Goal: Information Seeking & Learning: Check status

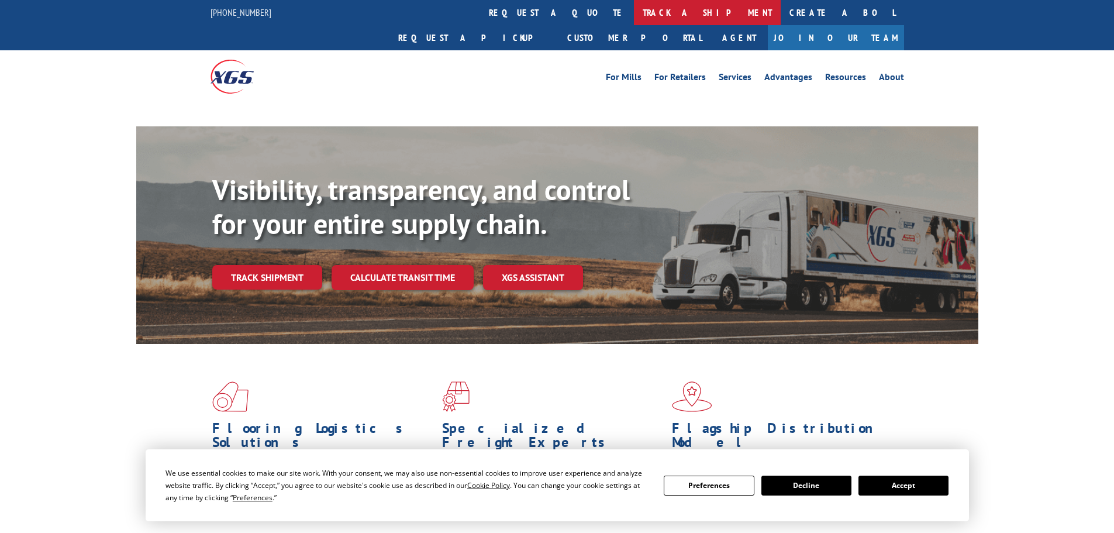
click at [634, 9] on link "track a shipment" at bounding box center [707, 12] width 147 height 25
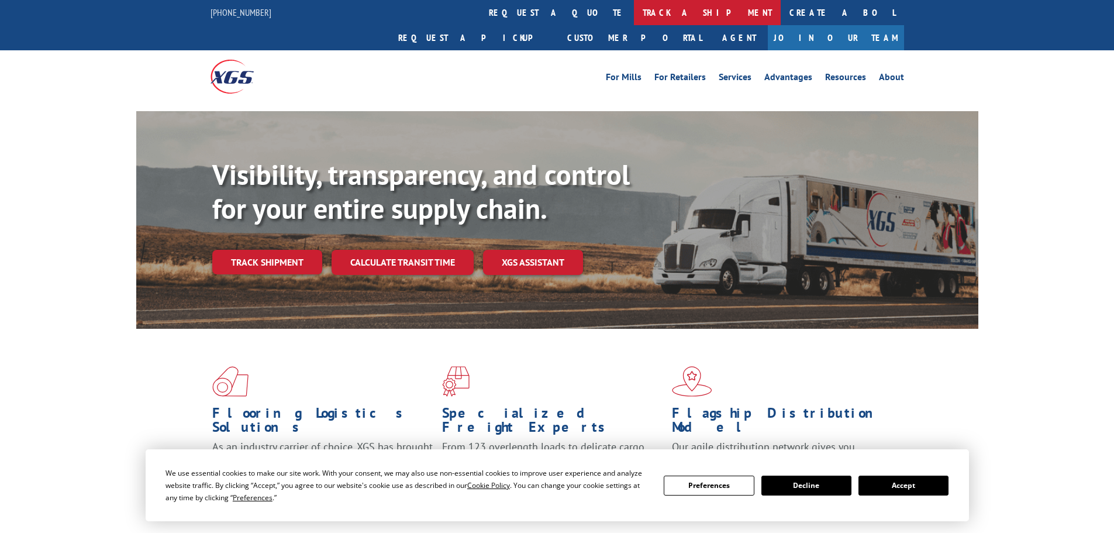
click at [634, 8] on link "track a shipment" at bounding box center [707, 12] width 147 height 25
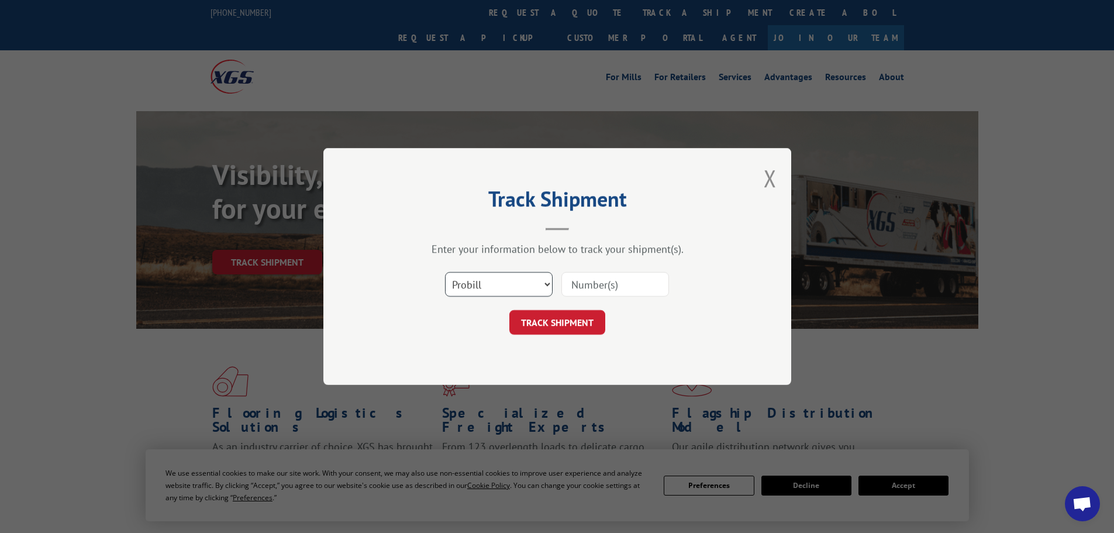
click at [495, 279] on select "Select category... Probill BOL PO" at bounding box center [499, 284] width 108 height 25
select select "bol"
click at [445, 272] on select "Select category... Probill BOL PO" at bounding box center [499, 284] width 108 height 25
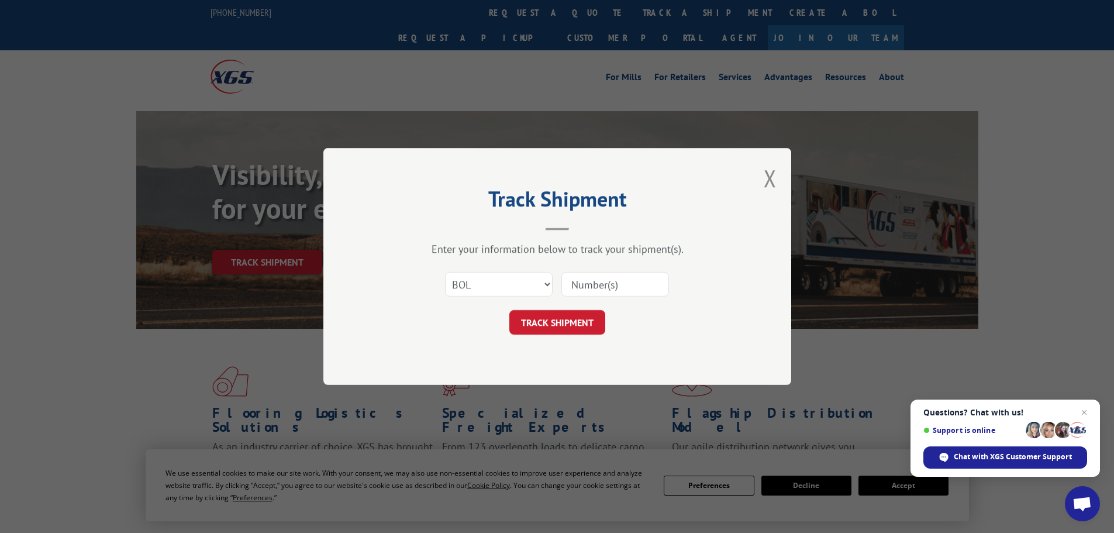
click at [581, 287] on input at bounding box center [615, 284] width 108 height 25
paste input "446588"
type input "446588"
click at [555, 322] on button "TRACK SHIPMENT" at bounding box center [557, 322] width 96 height 25
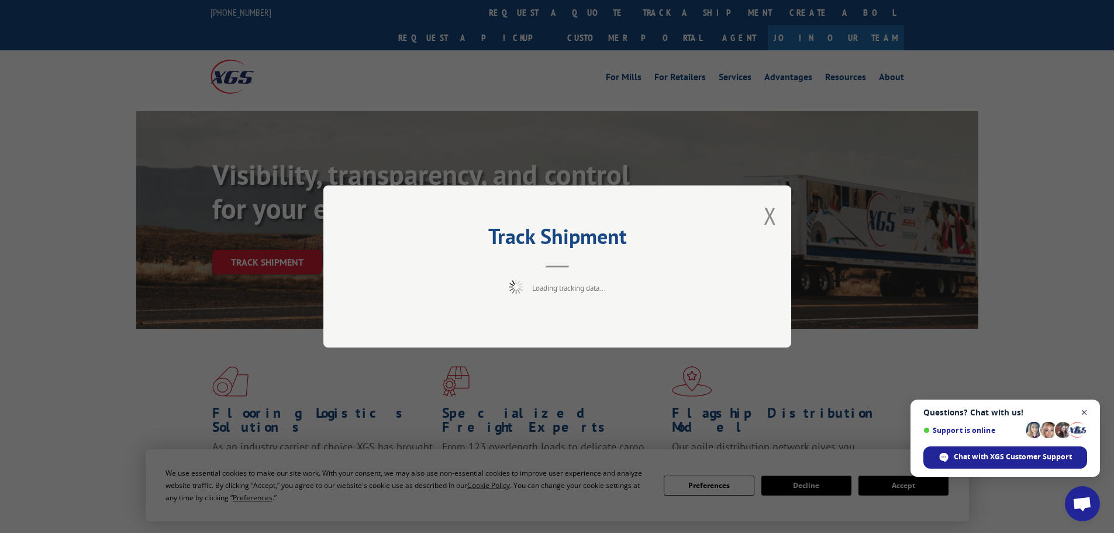
click at [1081, 408] on span "Open chat" at bounding box center [1084, 412] width 15 height 15
